Goal: Understand process/instructions: Learn how to perform a task or action

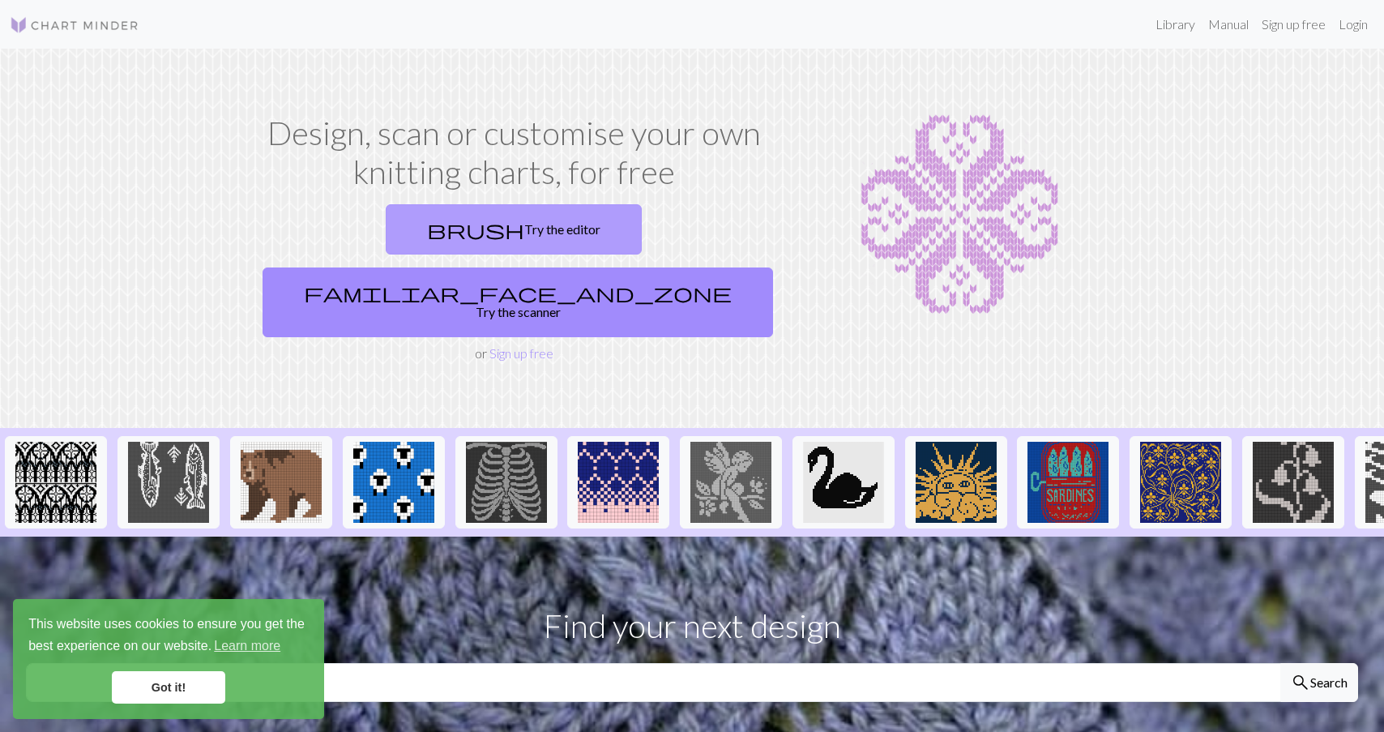
click at [386, 223] on link "brush Try the editor" at bounding box center [514, 229] width 256 height 50
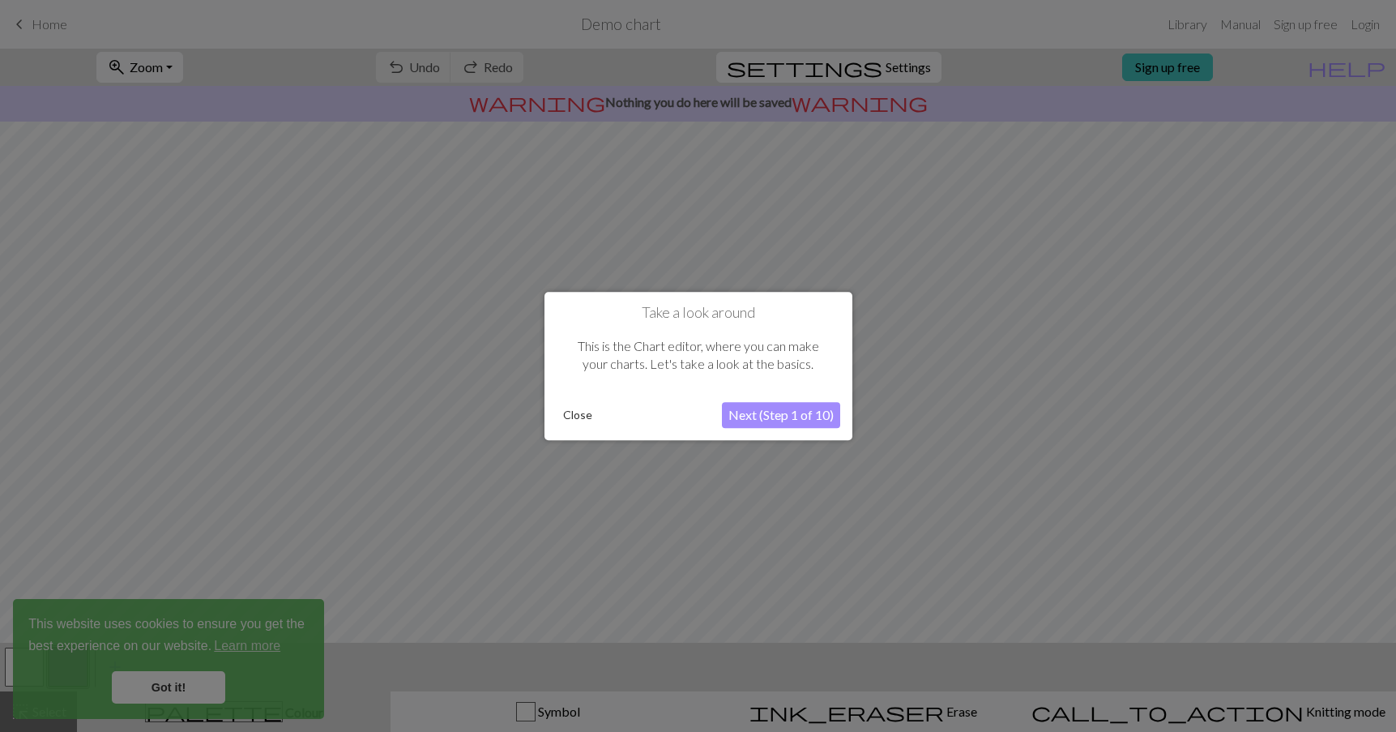
click at [806, 416] on button "Next (Step 1 of 10)" at bounding box center [781, 415] width 118 height 26
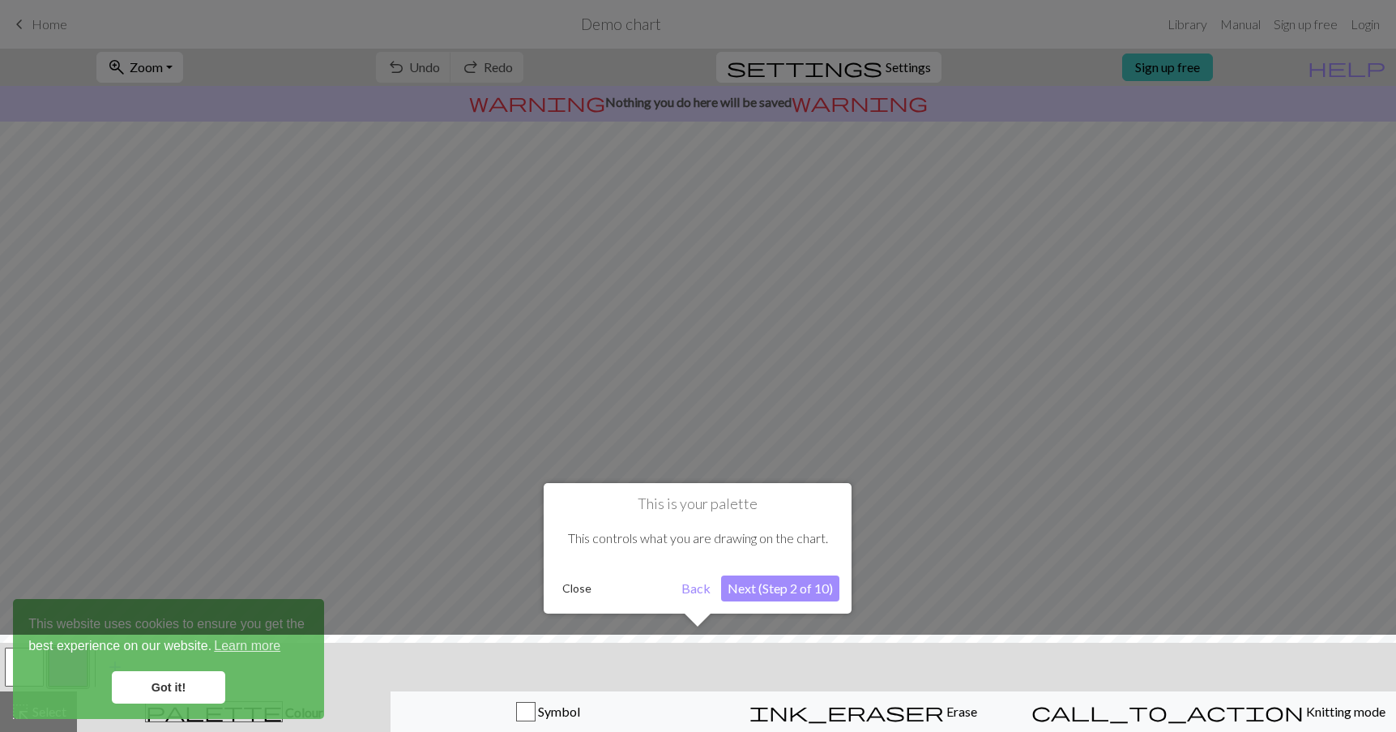
click at [766, 591] on button "Next (Step 2 of 10)" at bounding box center [780, 588] width 118 height 26
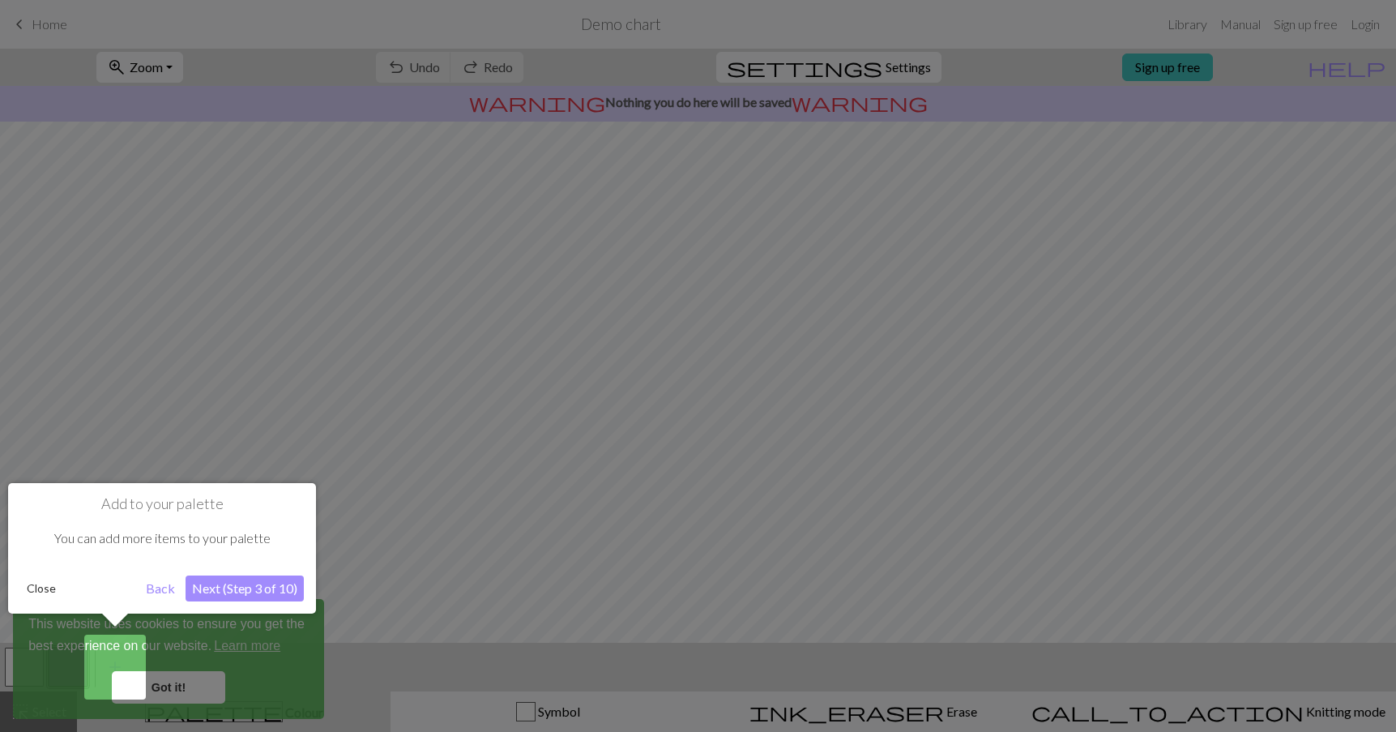
click at [183, 683] on div at bounding box center [698, 366] width 1396 height 732
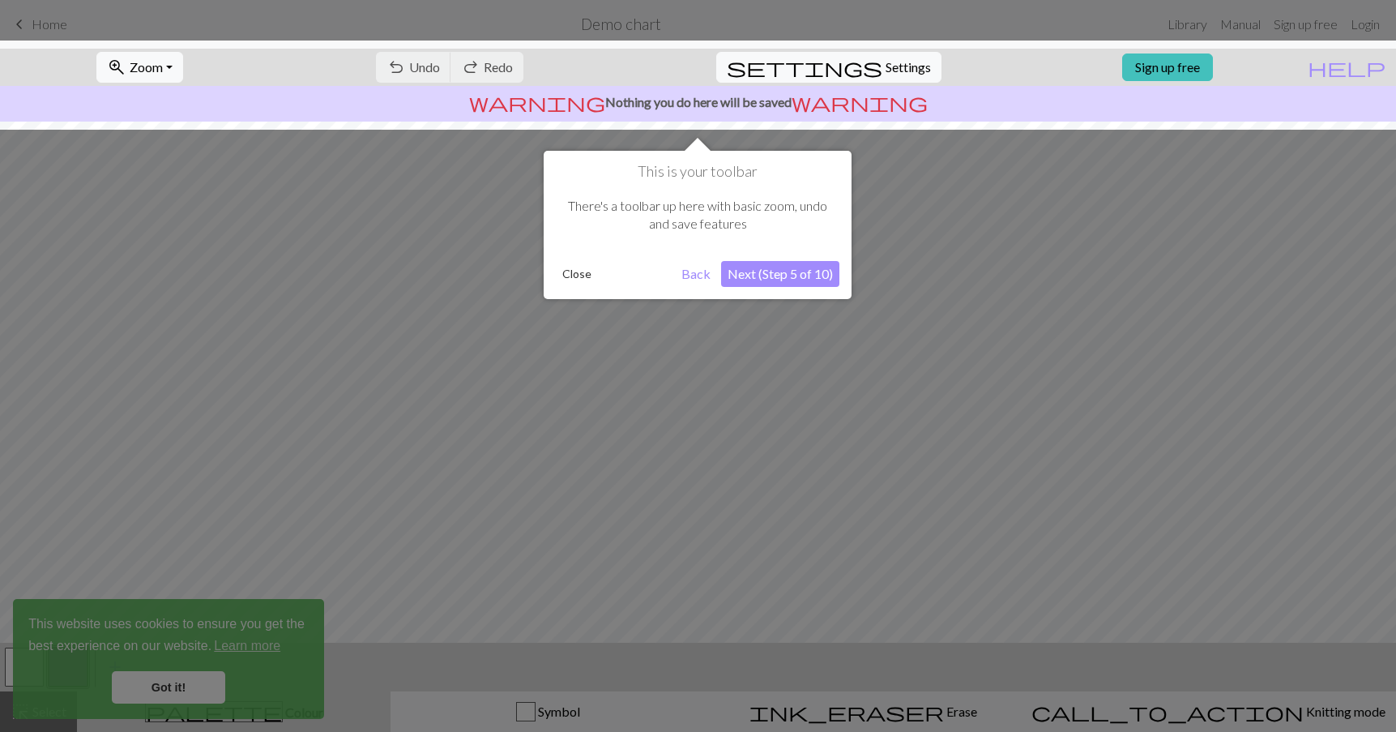
click at [805, 273] on button "Next (Step 5 of 10)" at bounding box center [780, 274] width 118 height 26
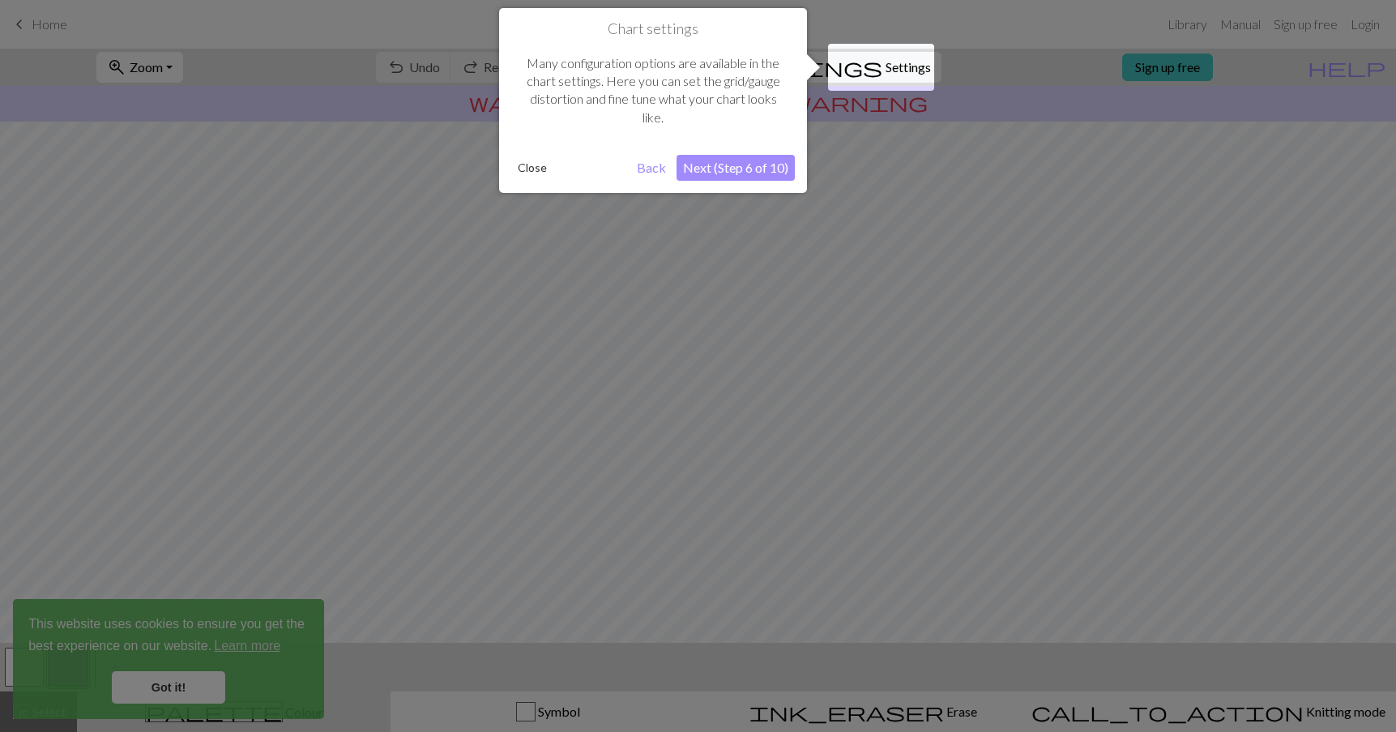
click at [775, 169] on button "Next (Step 6 of 10)" at bounding box center [735, 168] width 118 height 26
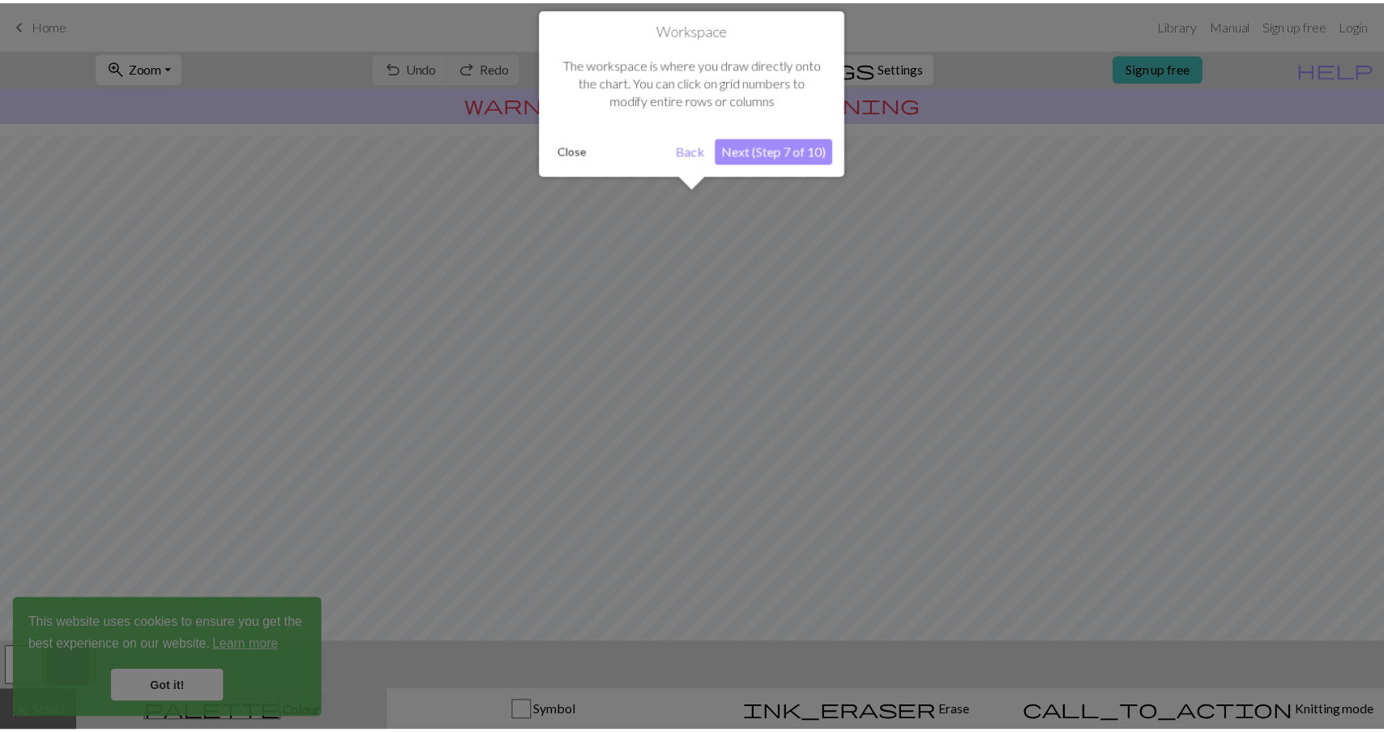
scroll to position [83, 0]
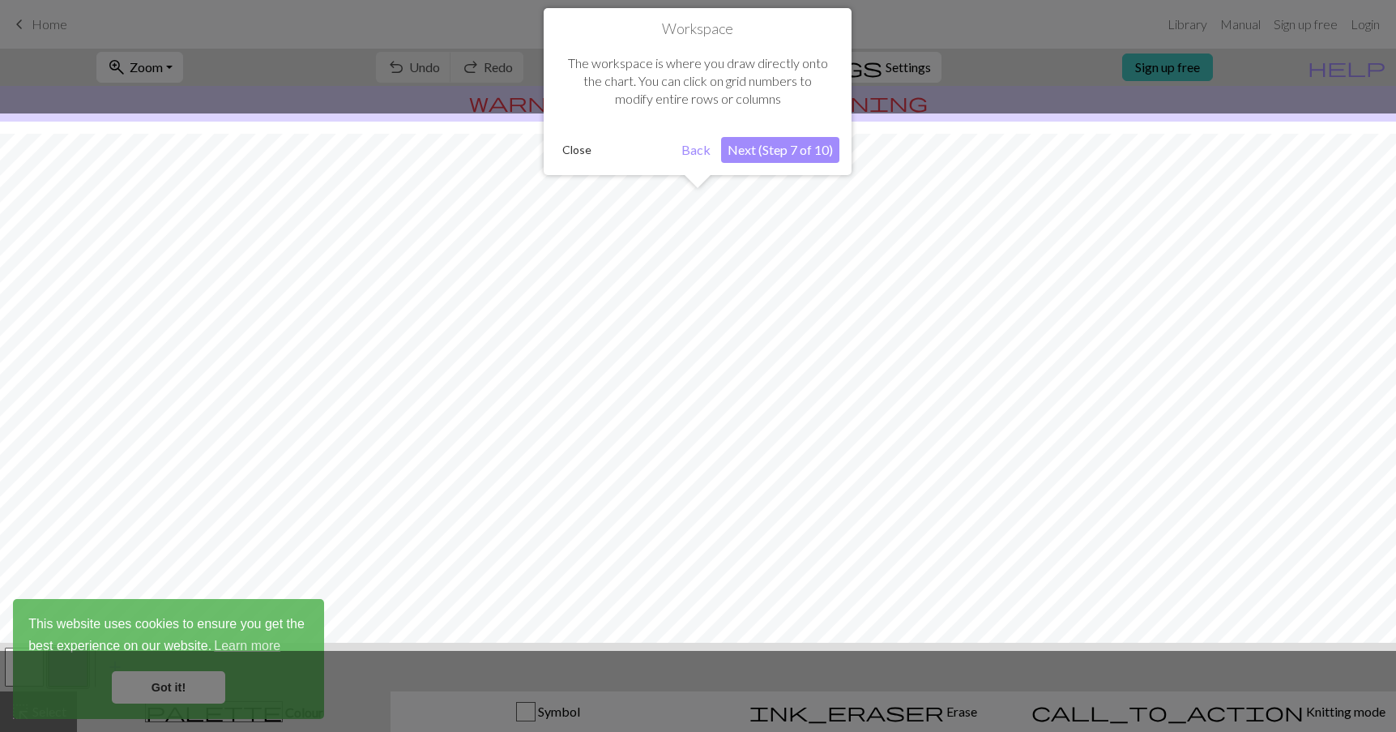
click at [1211, 66] on div at bounding box center [698, 366] width 1396 height 732
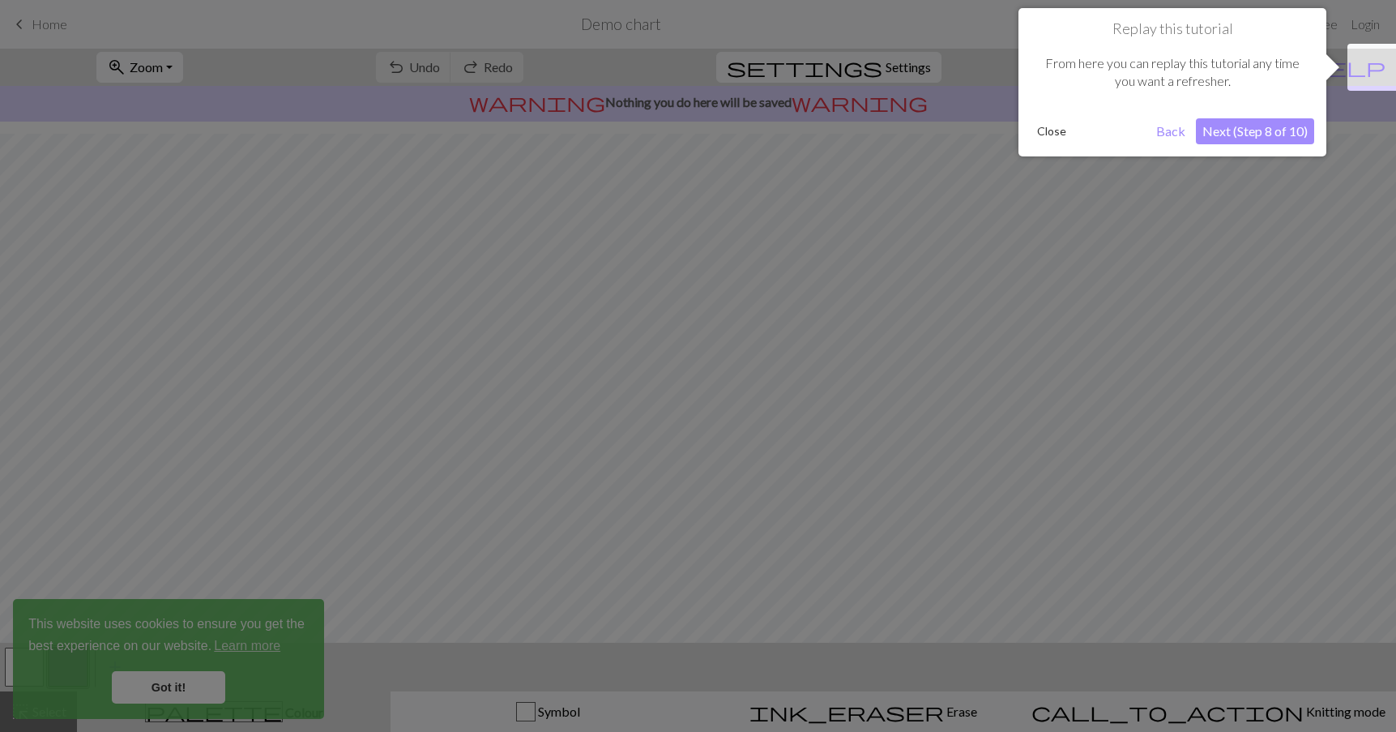
click at [1245, 130] on button "Next (Step 8 of 10)" at bounding box center [1255, 131] width 118 height 26
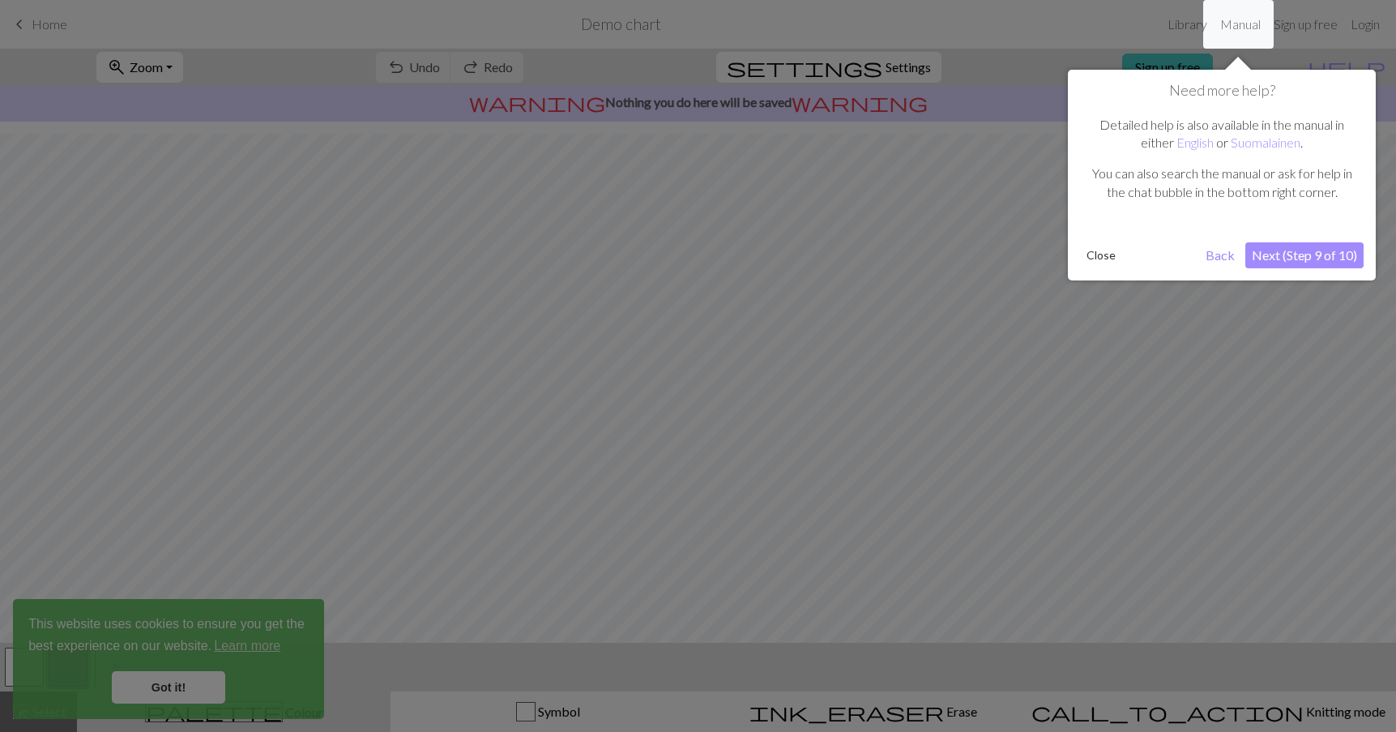
click at [1287, 258] on button "Next (Step 9 of 10)" at bounding box center [1304, 255] width 118 height 26
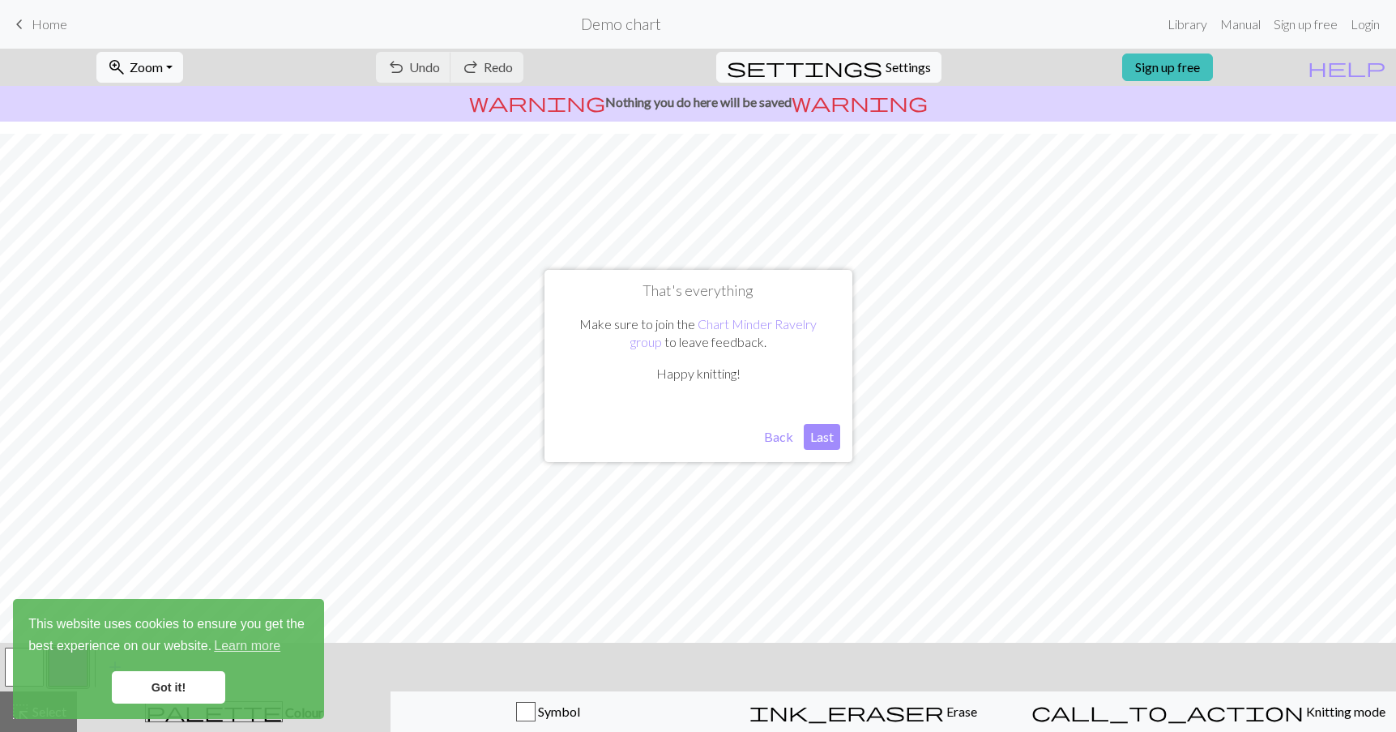
click at [826, 438] on button "Last" at bounding box center [822, 437] width 36 height 26
click at [1192, 64] on link "Sign up free" at bounding box center [1167, 67] width 91 height 28
